Goal: Find specific page/section

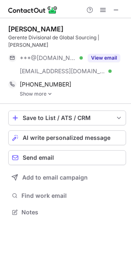
scroll to position [206, 131]
click at [51, 94] on img at bounding box center [50, 94] width 5 height 6
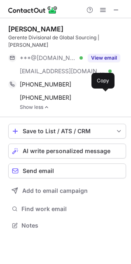
scroll to position [219, 131]
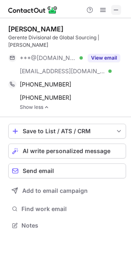
click at [116, 10] on span at bounding box center [116, 10] width 7 height 7
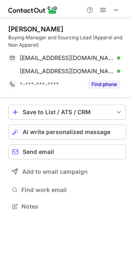
scroll to position [200, 131]
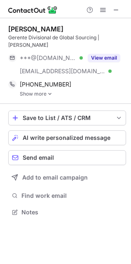
scroll to position [206, 131]
click at [119, 10] on span at bounding box center [116, 10] width 7 height 7
